Goal: Transaction & Acquisition: Subscribe to service/newsletter

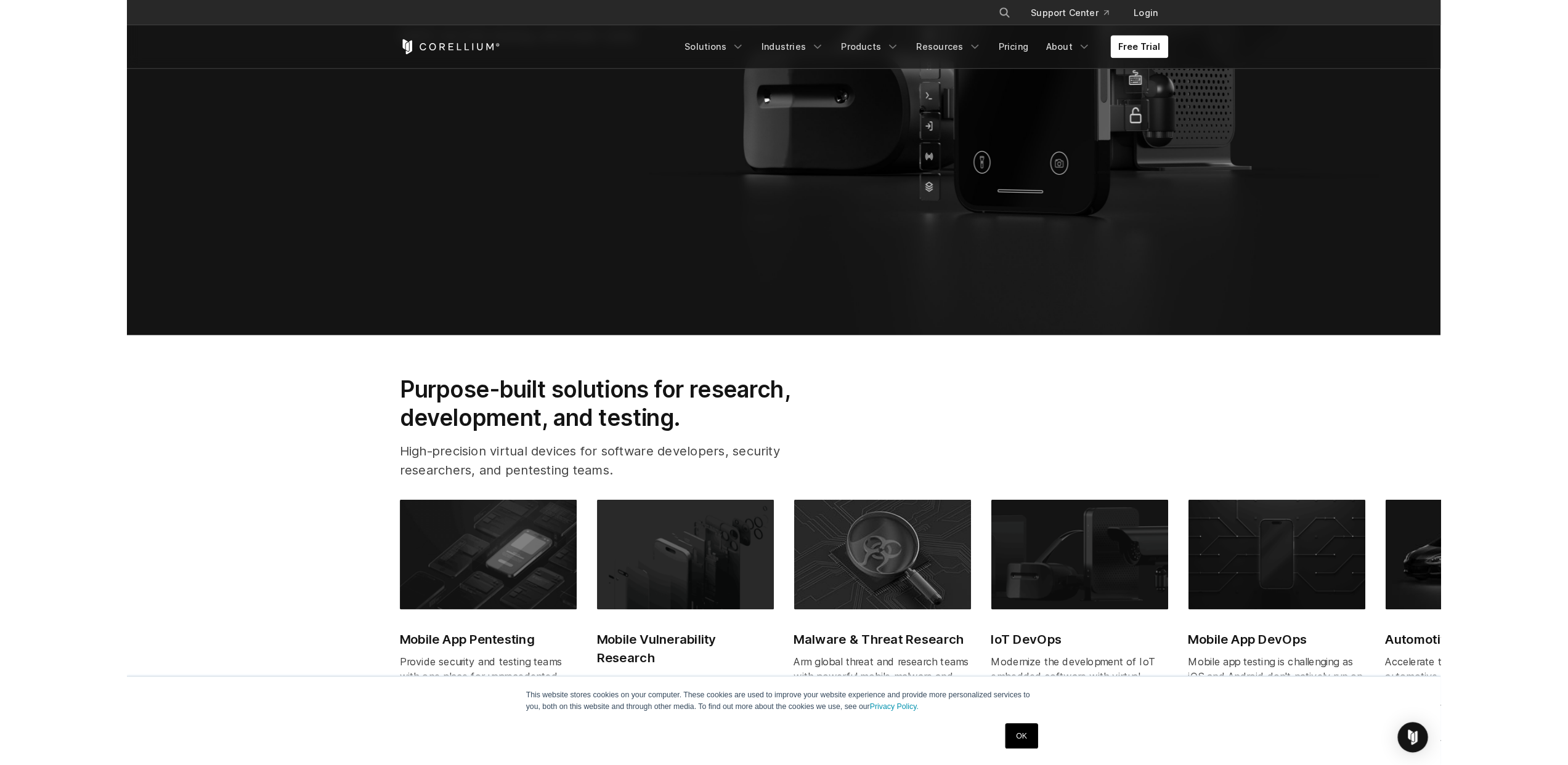
scroll to position [507, 0]
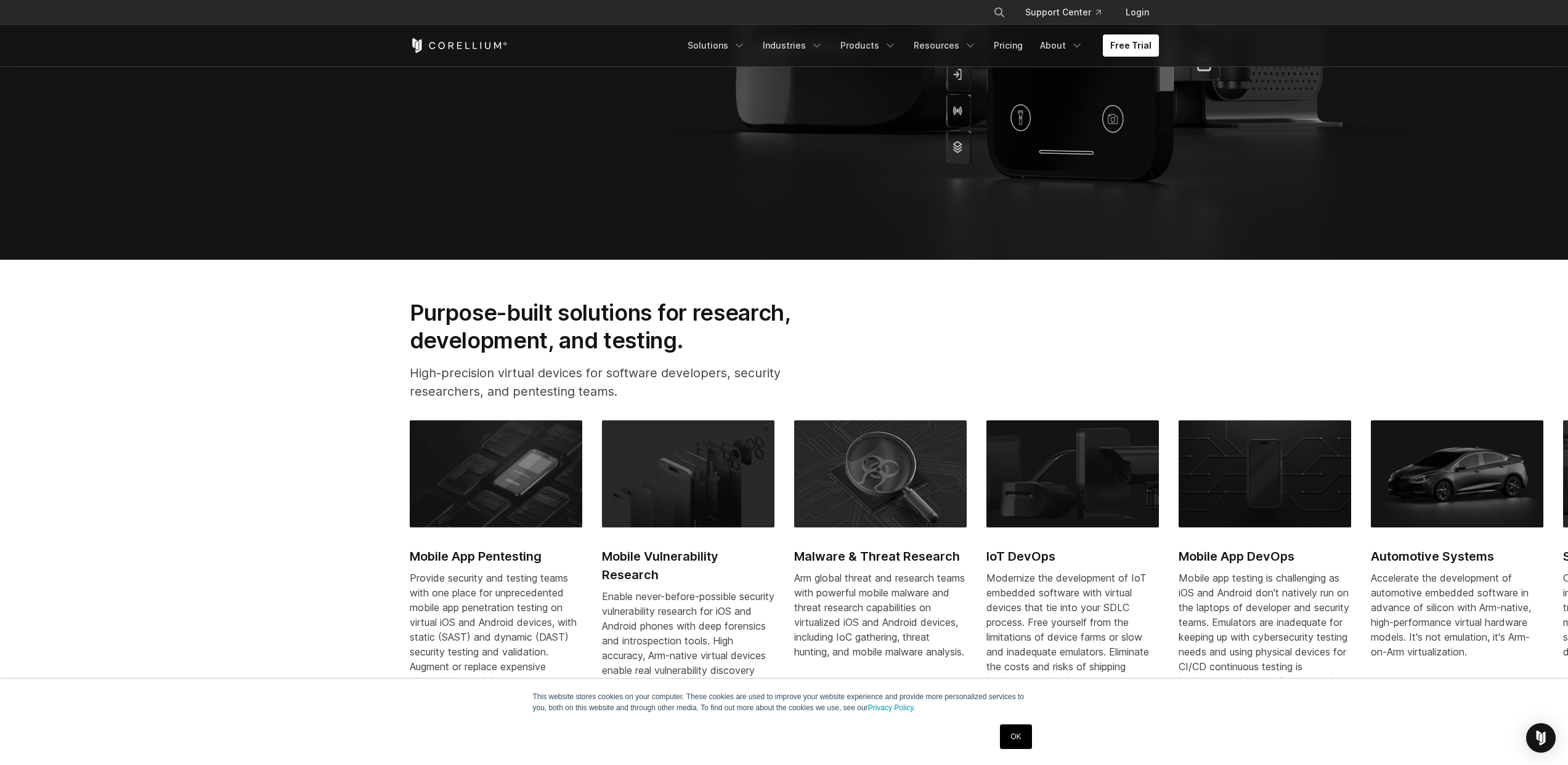
click at [1008, 740] on link "OK" at bounding box center [1015, 737] width 31 height 24
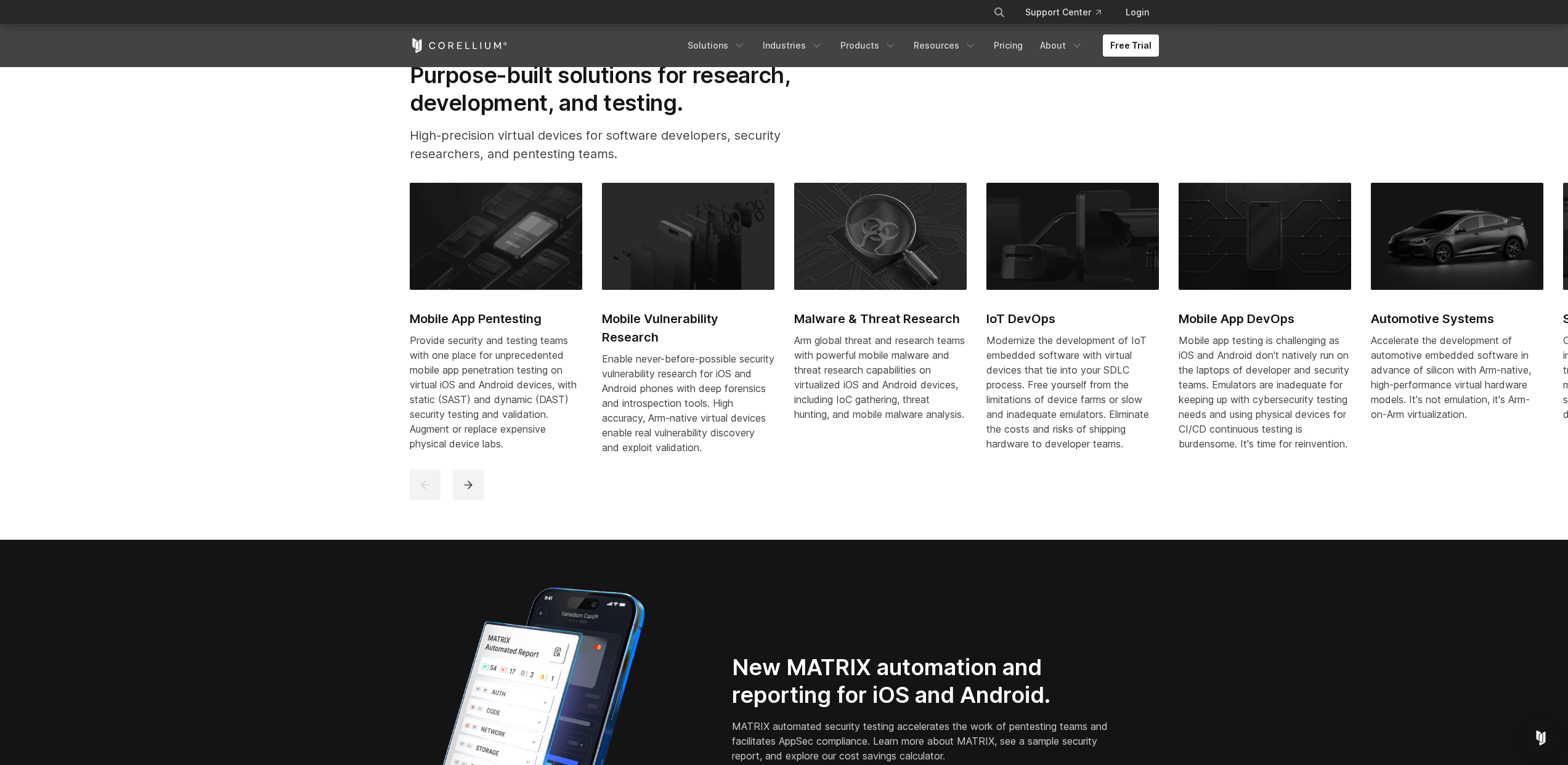
scroll to position [634, 0]
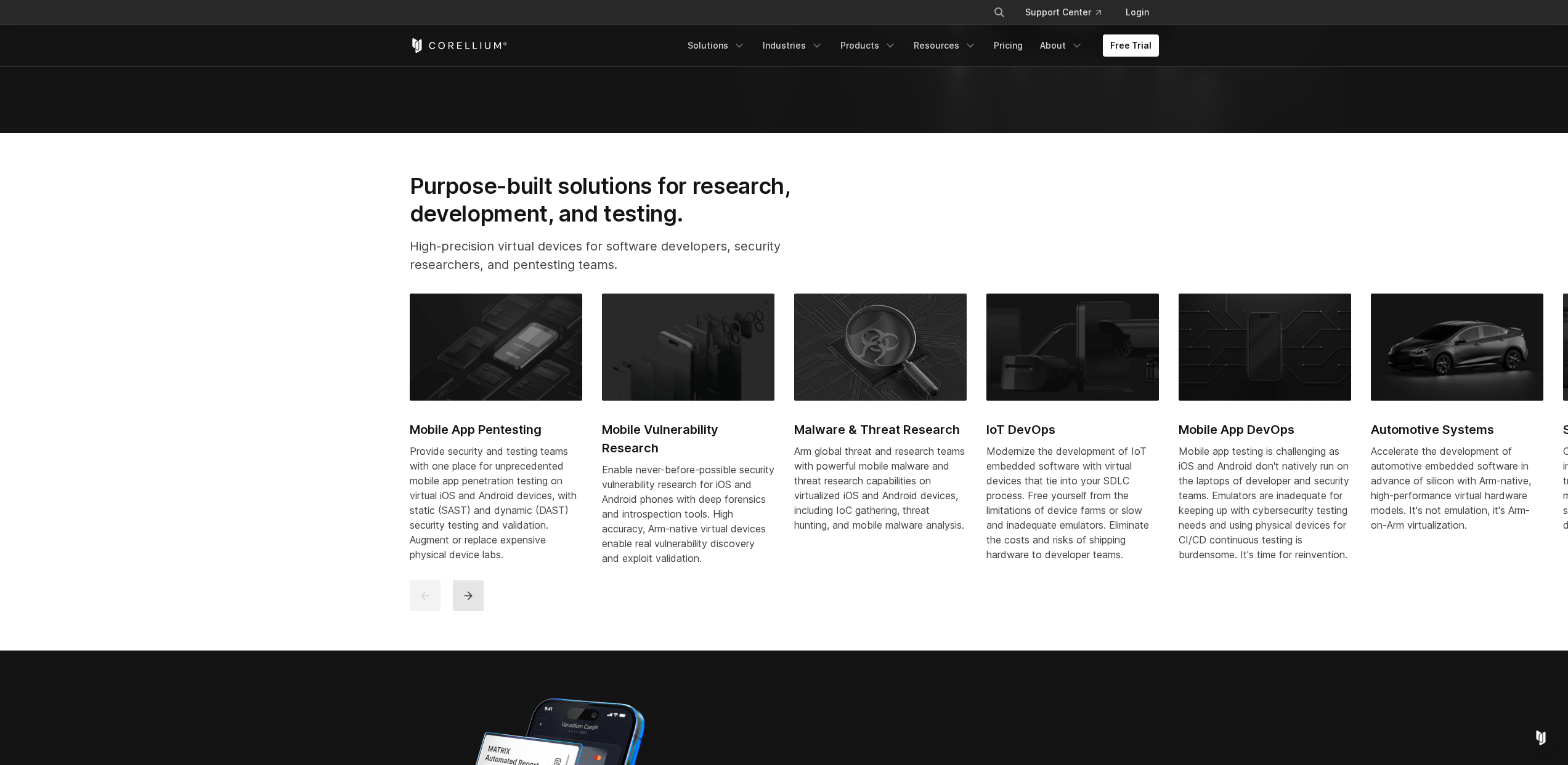
click at [465, 612] on button "next" at bounding box center [468, 596] width 31 height 31
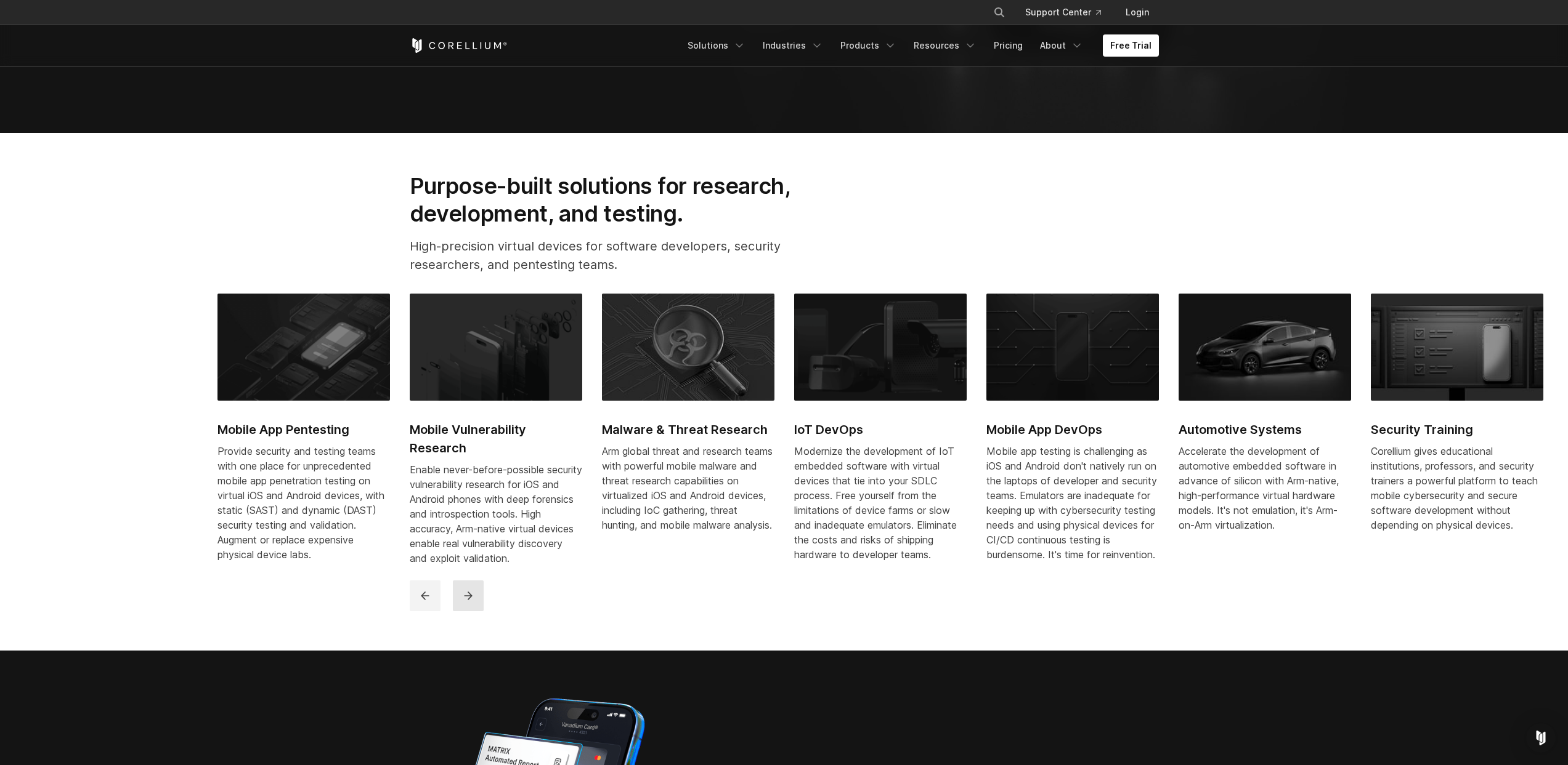
click at [465, 612] on button "next" at bounding box center [468, 596] width 31 height 31
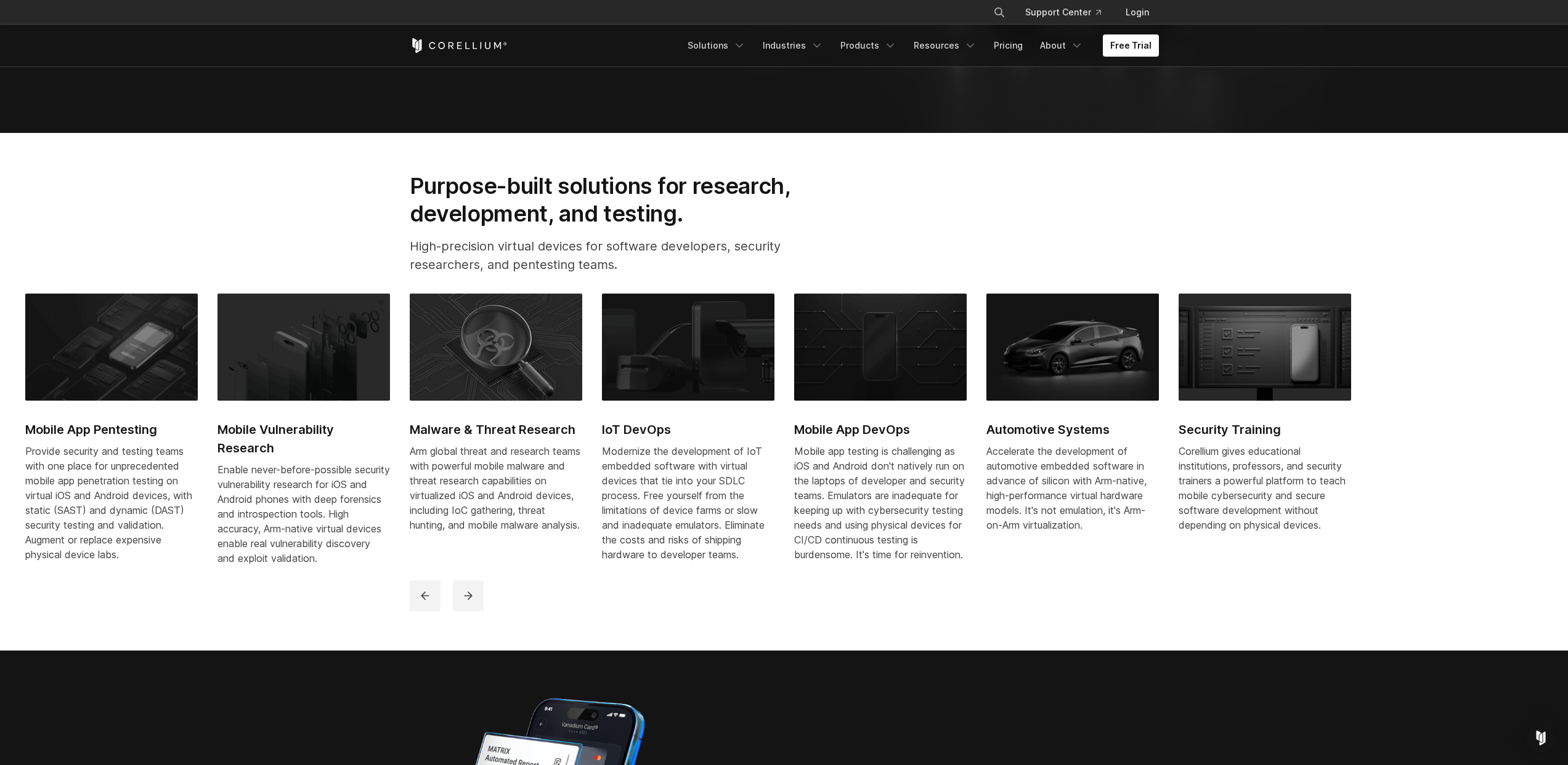
click at [1246, 364] on img at bounding box center [1264, 347] width 173 height 107
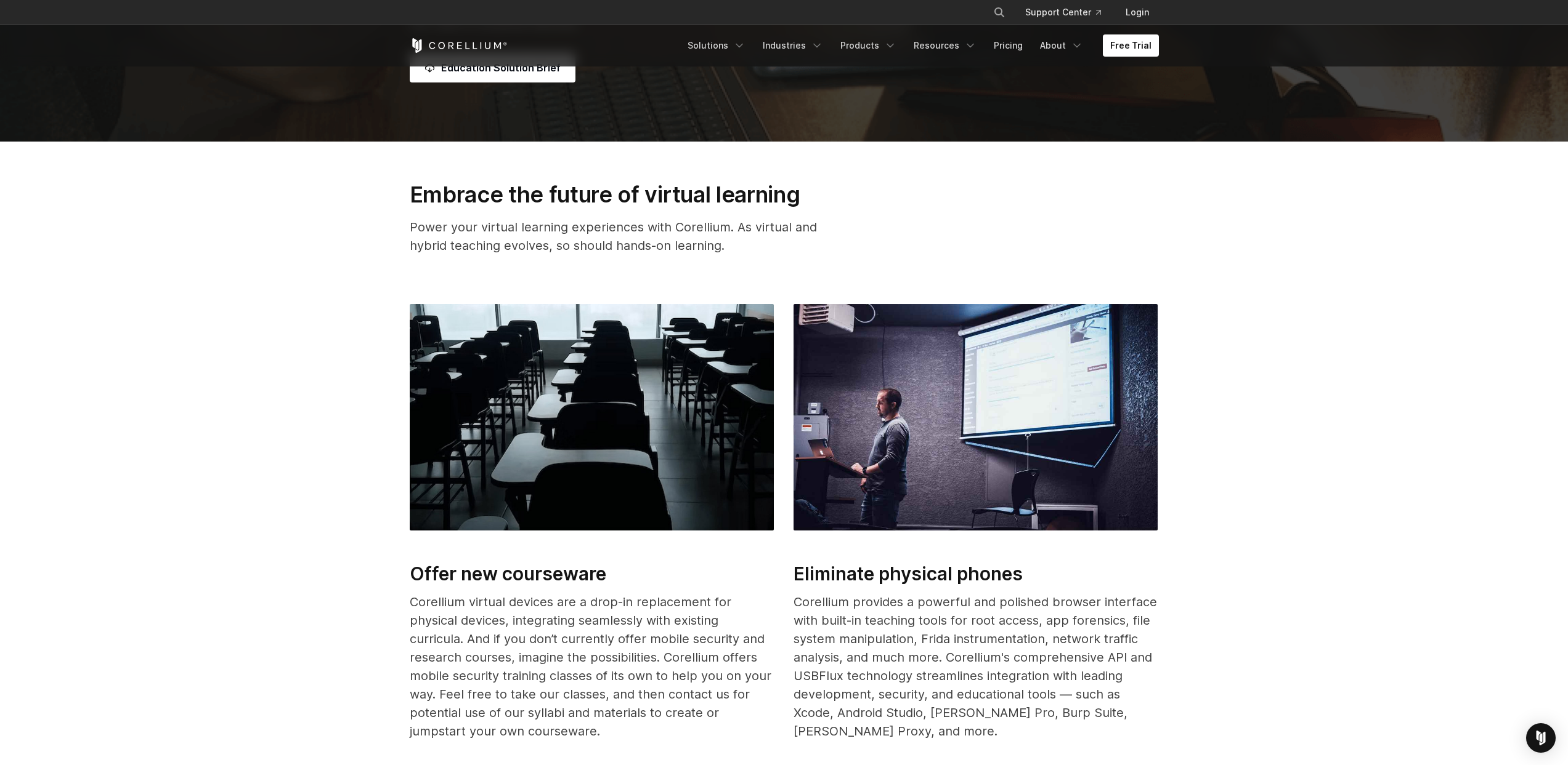
scroll to position [590, 0]
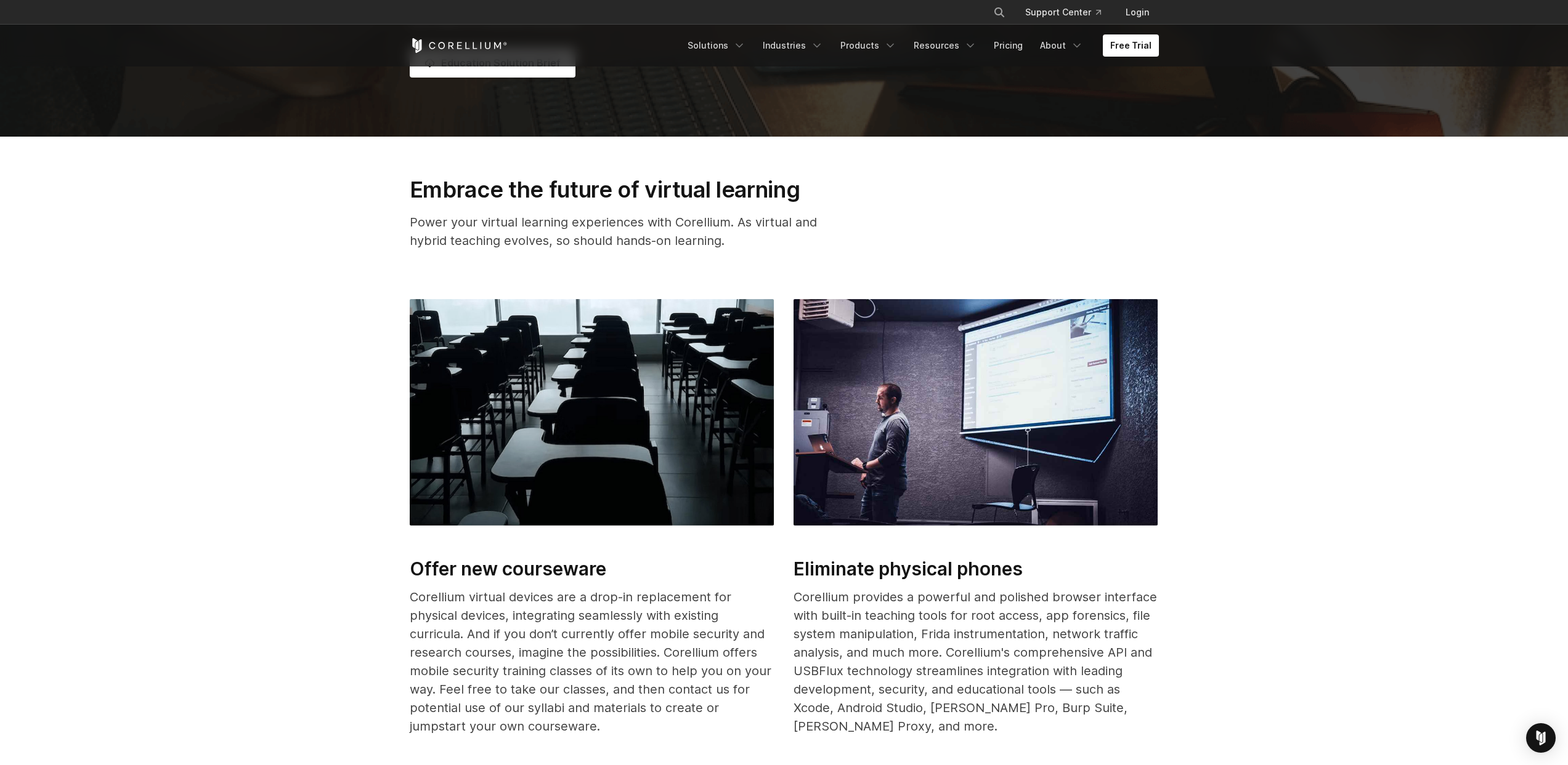
drag, startPoint x: 398, startPoint y: 265, endPoint x: 346, endPoint y: 252, distance: 53.6
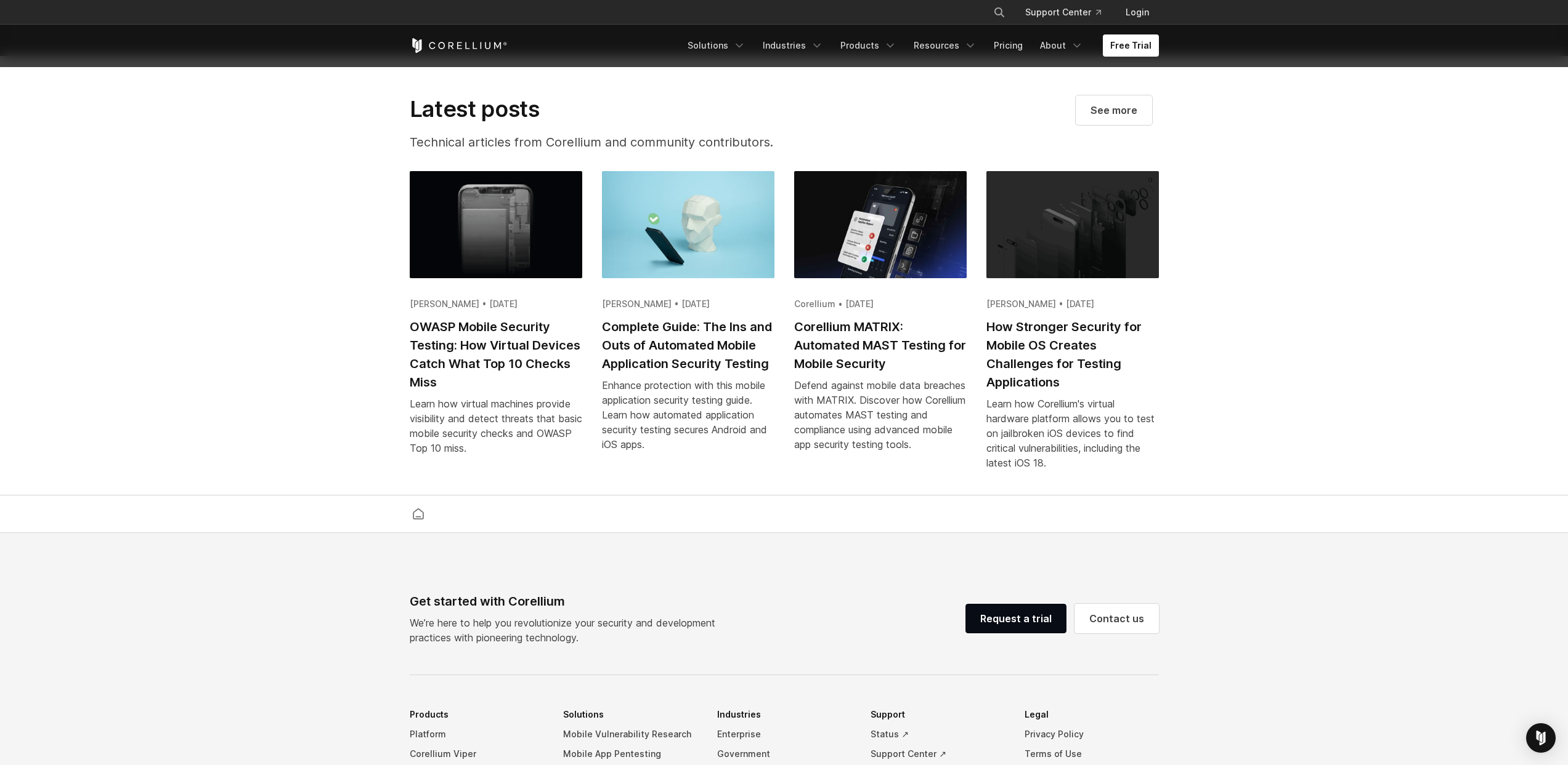
scroll to position [2555, 0]
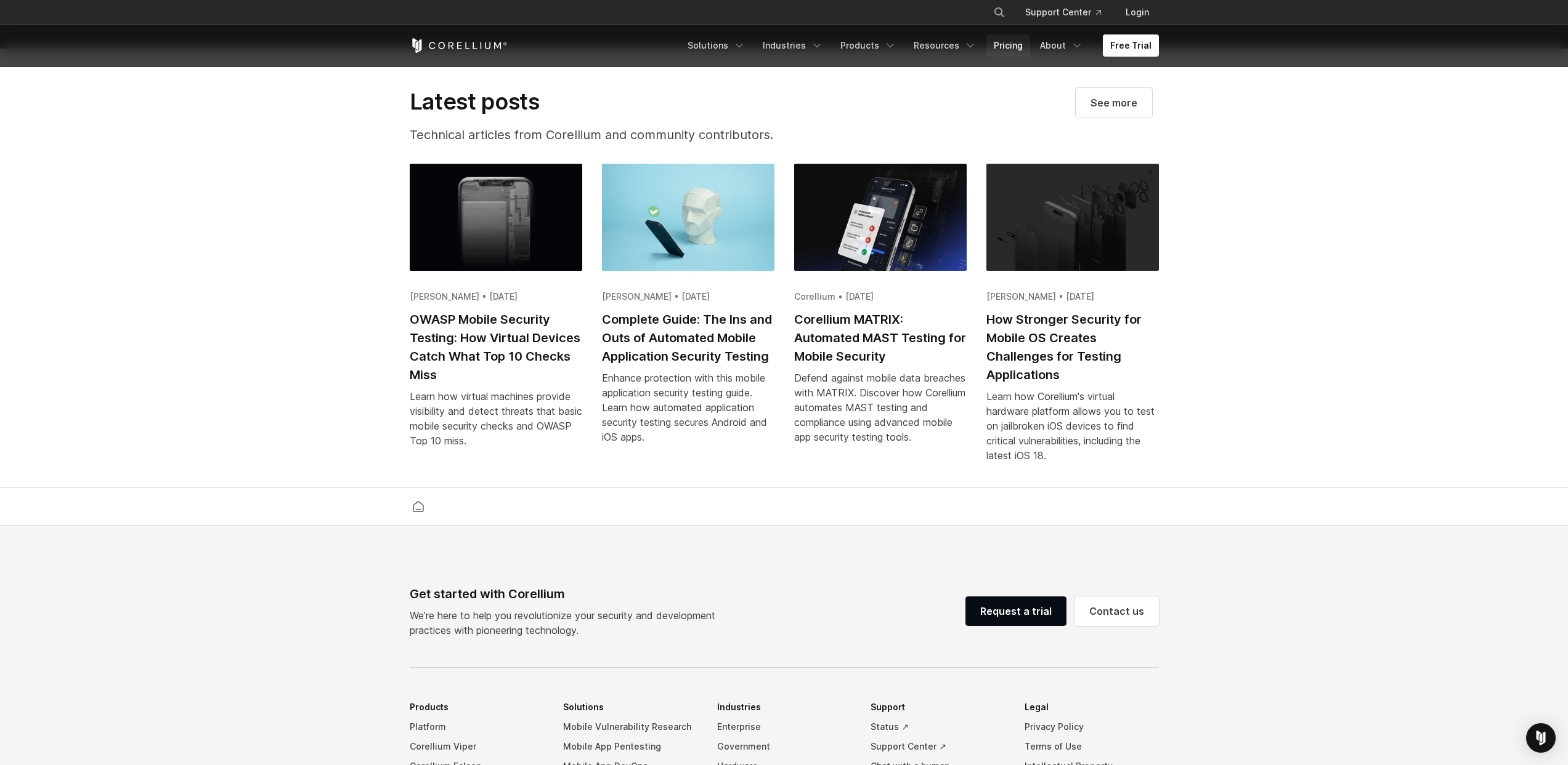
click at [1010, 44] on link "Pricing" at bounding box center [1008, 46] width 44 height 22
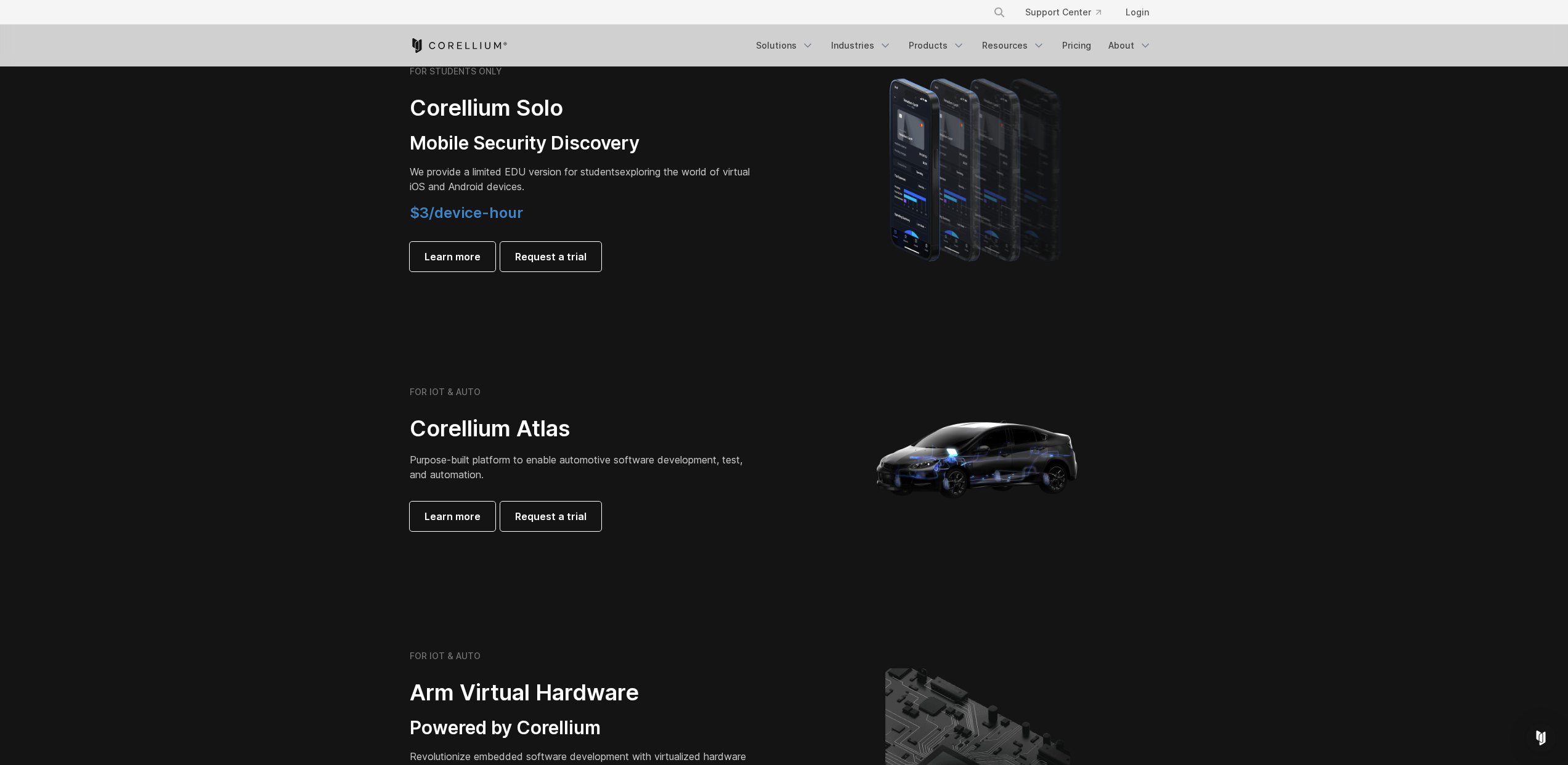
scroll to position [850, 0]
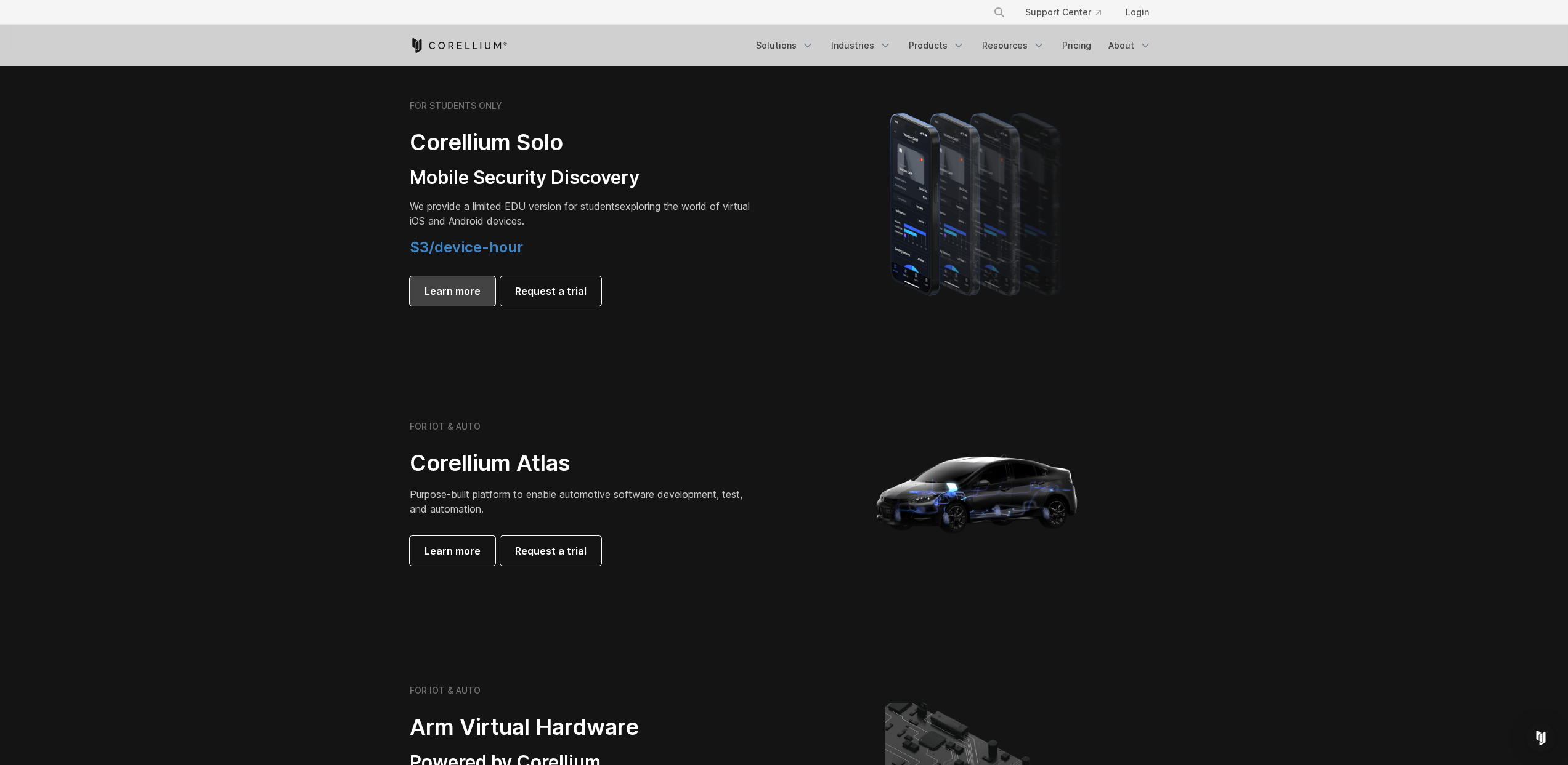
click at [449, 291] on span "Learn more" at bounding box center [452, 291] width 56 height 15
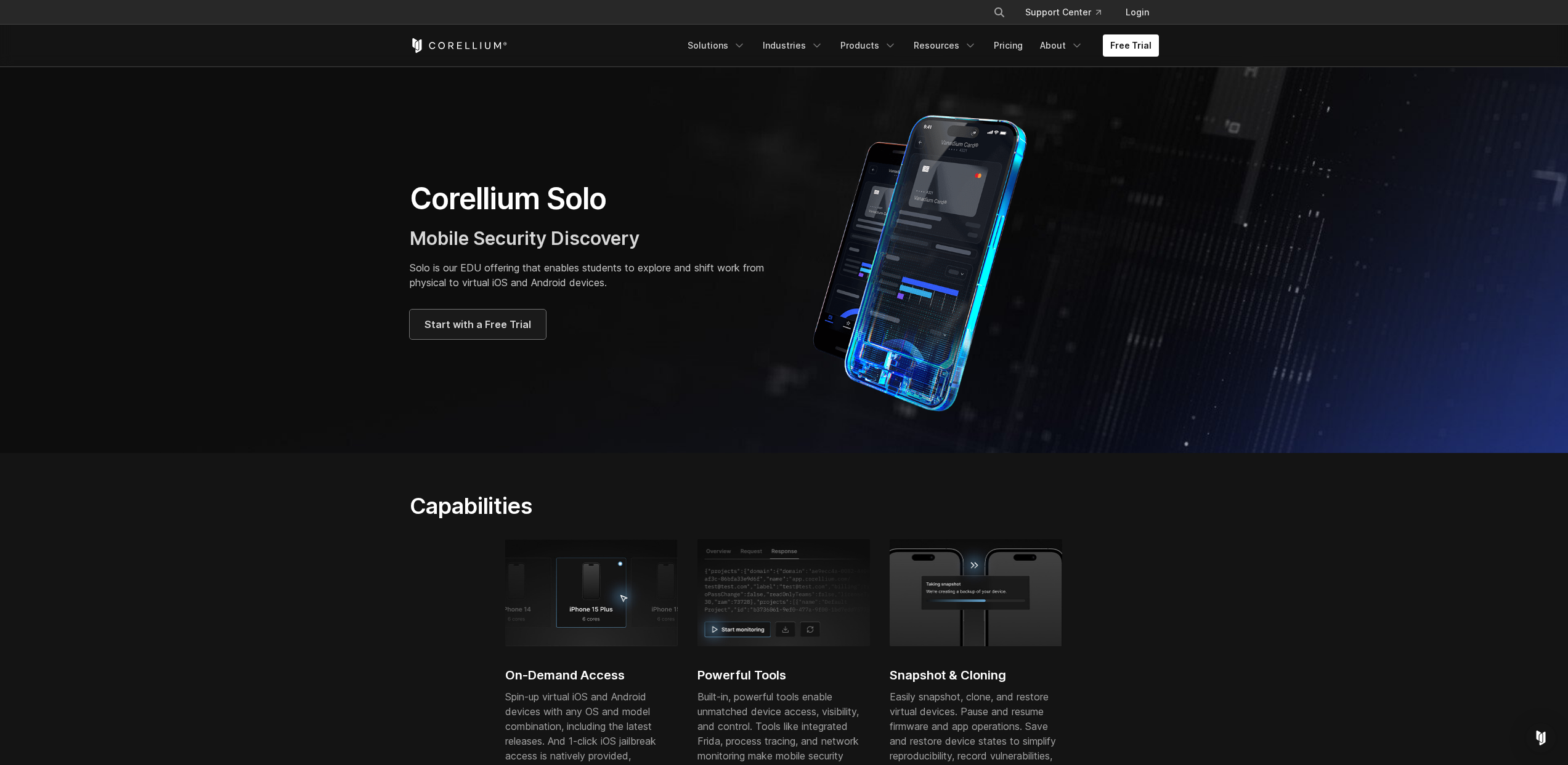
click at [496, 309] on link "Start with a Free Trial" at bounding box center [478, 324] width 136 height 30
click at [488, 325] on span "Start with a Free Trial" at bounding box center [477, 324] width 107 height 15
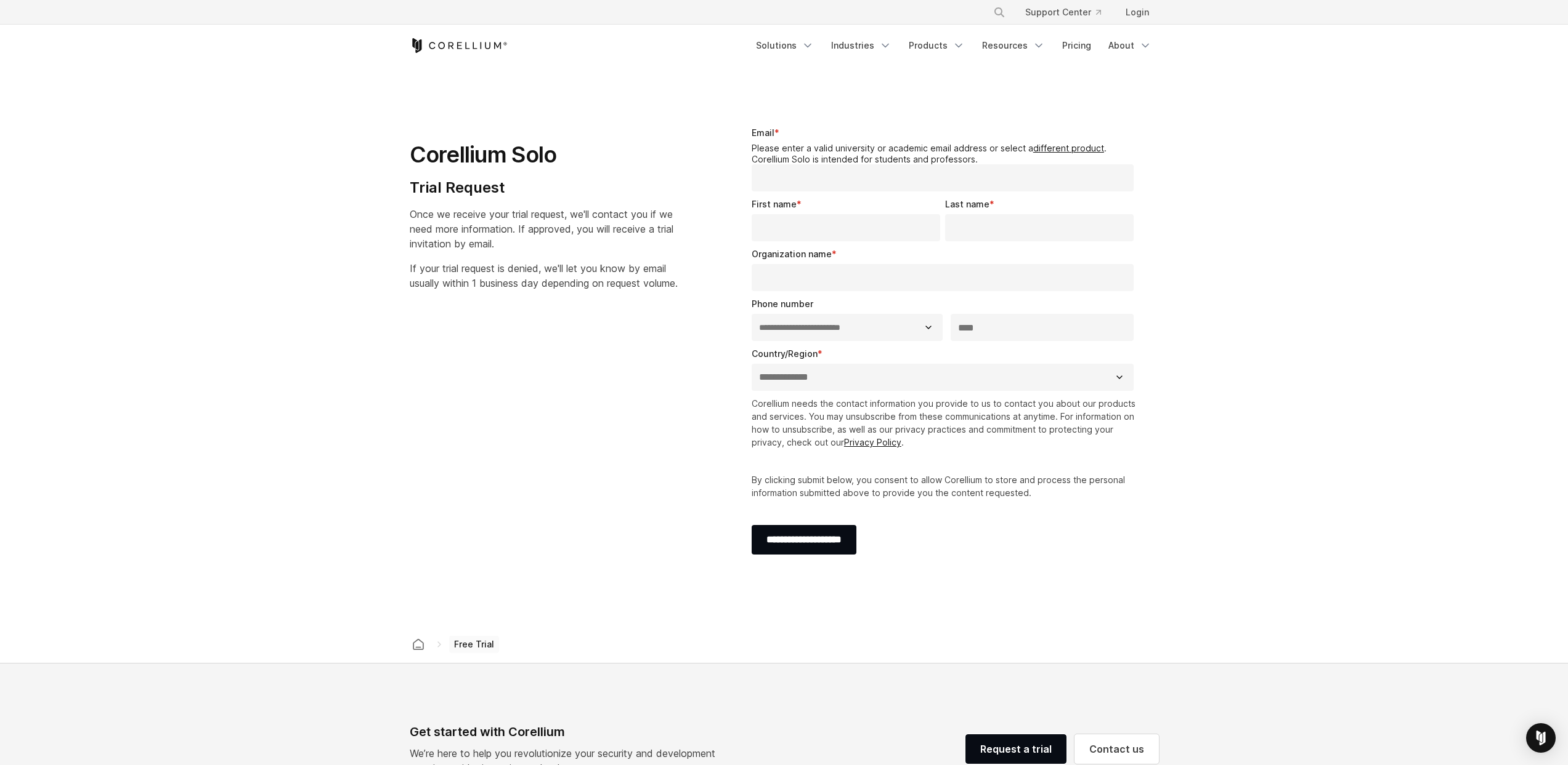
select select "**"
